Goal: Check status: Check status

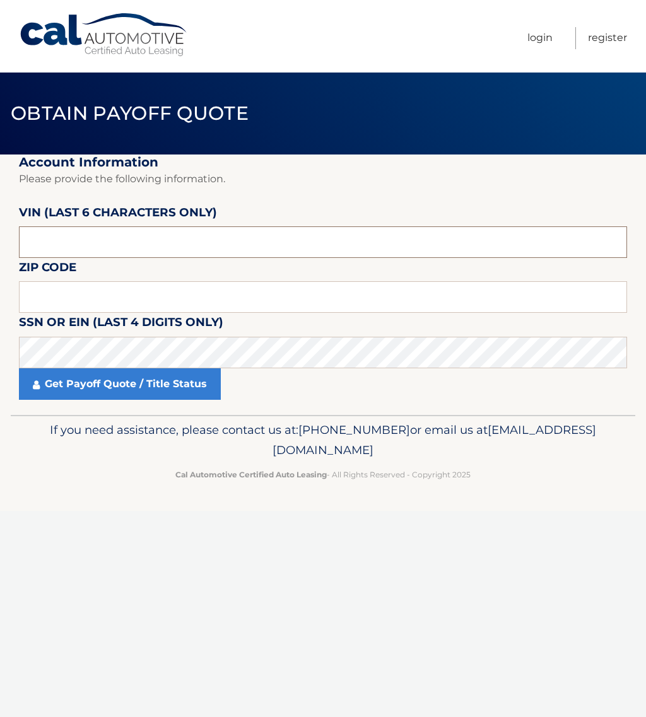
click at [83, 242] on input "text" at bounding box center [323, 242] width 608 height 32
type input "401670"
type input "17702"
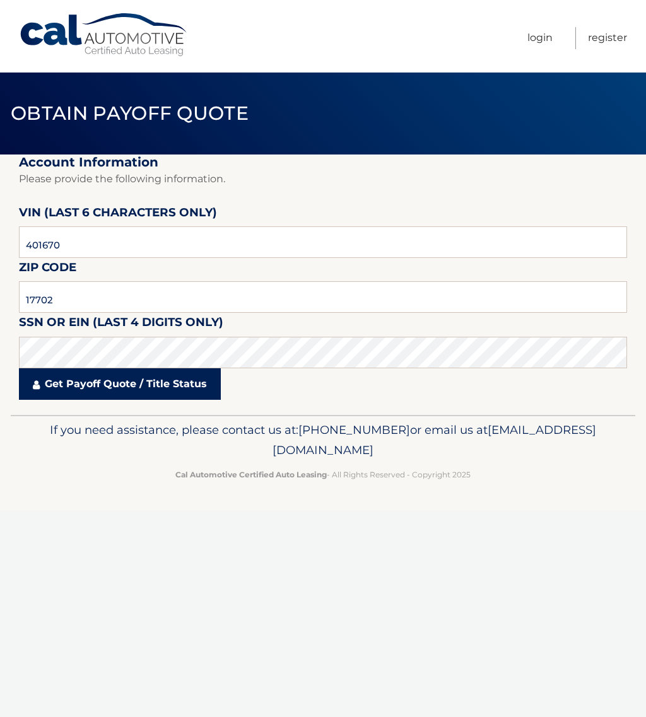
click at [125, 381] on link "Get Payoff Quote / Title Status" at bounding box center [120, 384] width 202 height 32
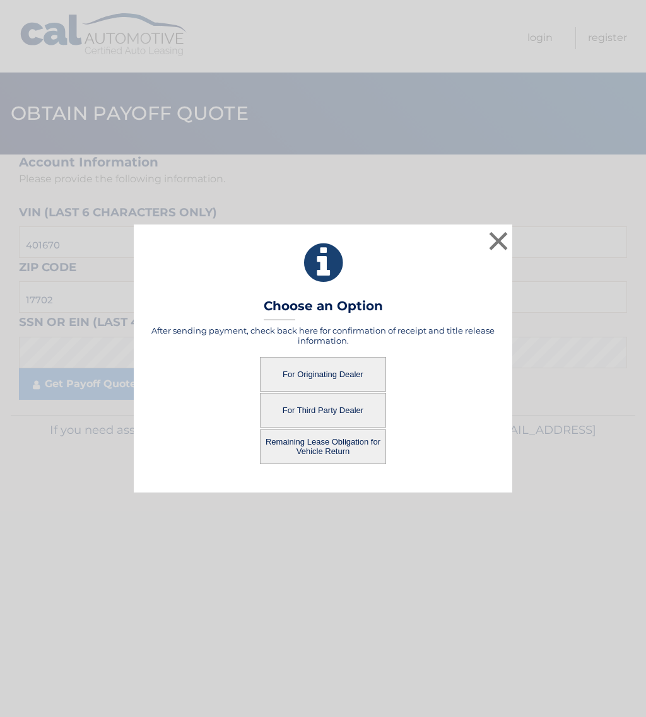
click at [333, 375] on button "For Originating Dealer" at bounding box center [323, 374] width 126 height 35
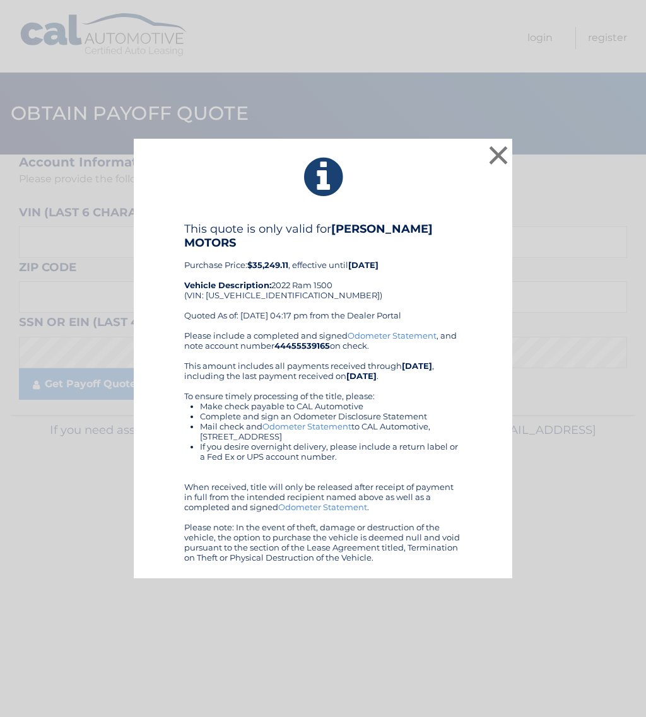
drag, startPoint x: 383, startPoint y: 560, endPoint x: 263, endPoint y: 153, distance: 425.3
click at [263, 153] on div "× This quote is only valid for [PERSON_NAME] MOTORS Purchase Price: $35,249.11 …" at bounding box center [323, 359] width 378 height 440
copy div "This quote is only valid for [PERSON_NAME] MOTORS Purchase Price: $35,249.11 , …"
click at [140, 460] on div "× This quote is only valid for [PERSON_NAME] MOTORS Purchase Price: $35,249.11 …" at bounding box center [323, 359] width 378 height 440
click at [327, 426] on link "Odometer Statement" at bounding box center [306, 426] width 89 height 10
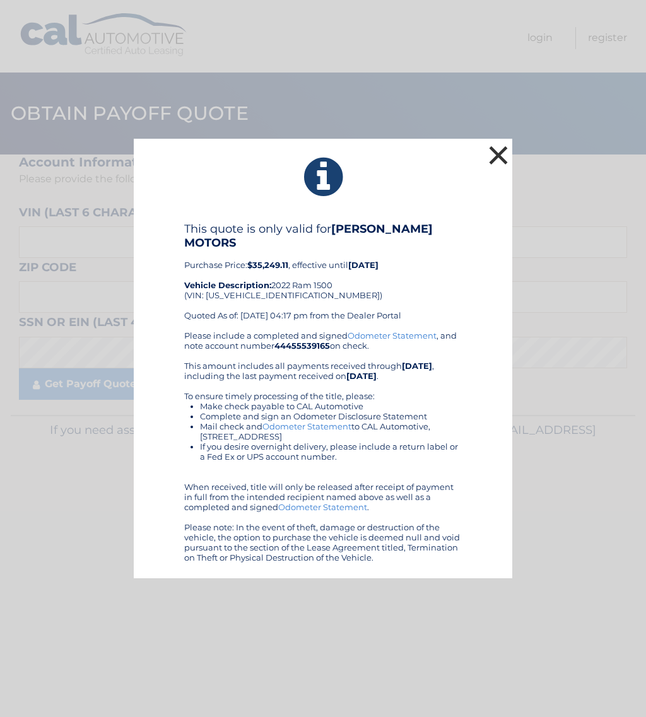
click at [498, 153] on button "×" at bounding box center [497, 154] width 25 height 25
